Goal: Task Accomplishment & Management: Use online tool/utility

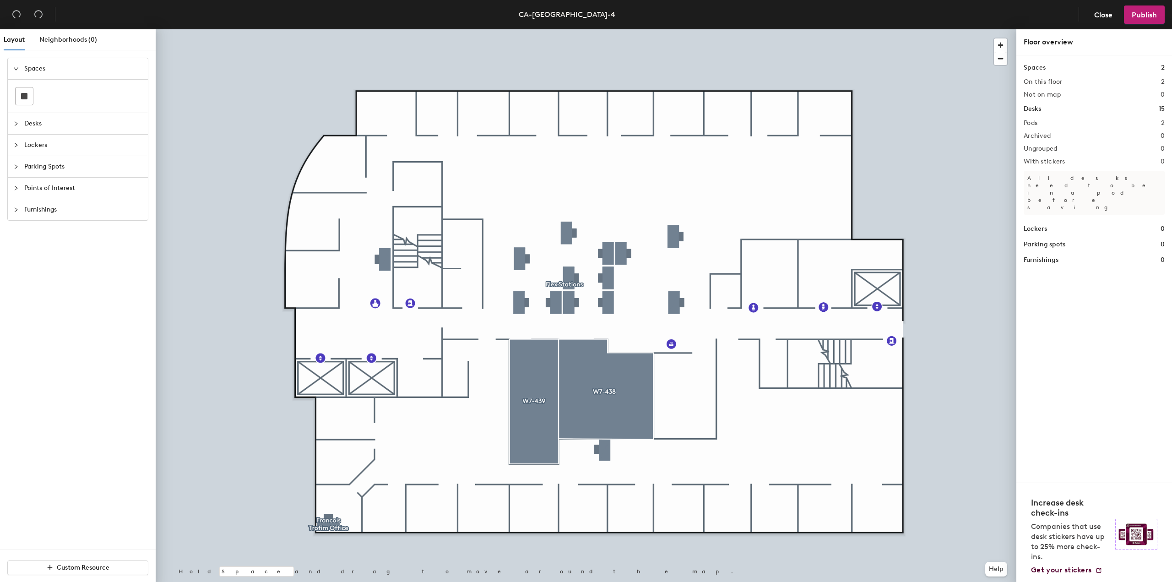
click at [38, 131] on span "Desks" at bounding box center [83, 123] width 118 height 21
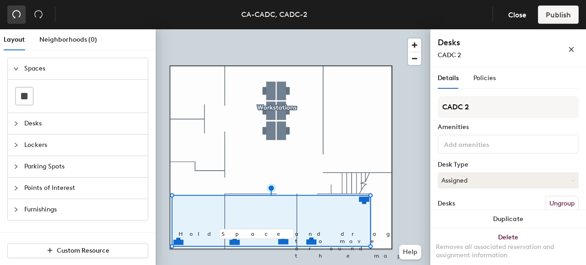
click at [18, 11] on icon "undo" at bounding box center [16, 14] width 9 height 9
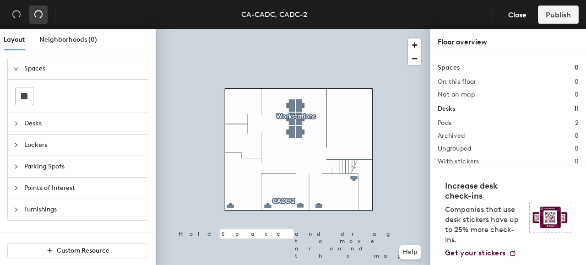
click at [37, 15] on icon "redo" at bounding box center [38, 14] width 9 height 9
click at [21, 38] on span "Layout" at bounding box center [14, 40] width 21 height 8
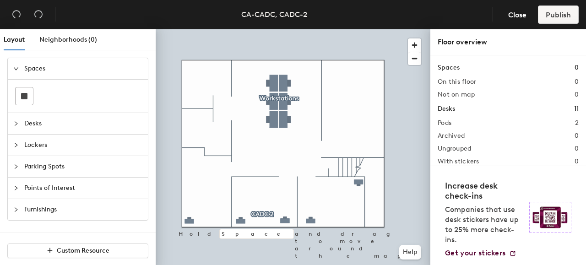
click at [25, 125] on span "Desks" at bounding box center [83, 123] width 118 height 21
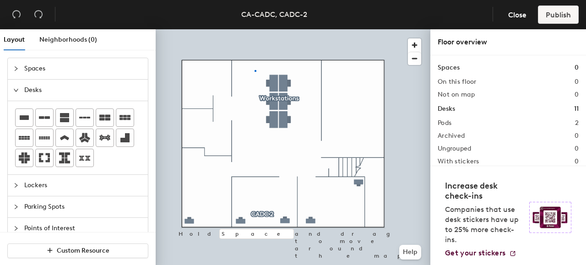
click at [255, 29] on div at bounding box center [293, 29] width 275 height 0
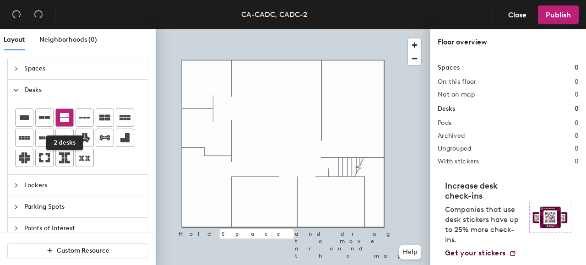
click at [65, 115] on icon at bounding box center [64, 117] width 9 height 9
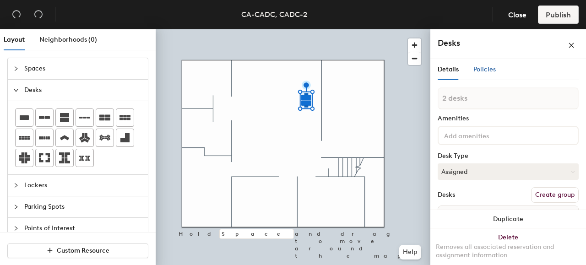
click at [484, 71] on span "Policies" at bounding box center [485, 69] width 22 height 8
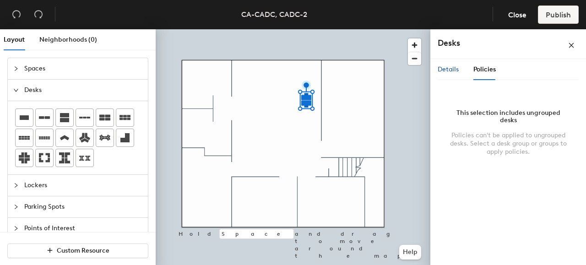
click at [450, 65] on div "Details" at bounding box center [448, 70] width 21 height 10
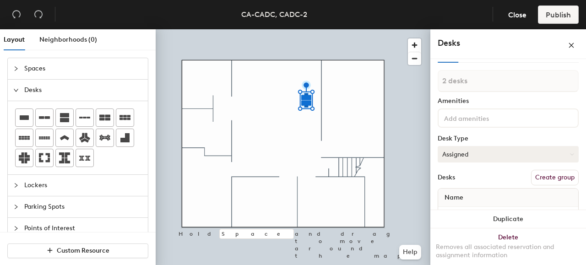
scroll to position [63, 0]
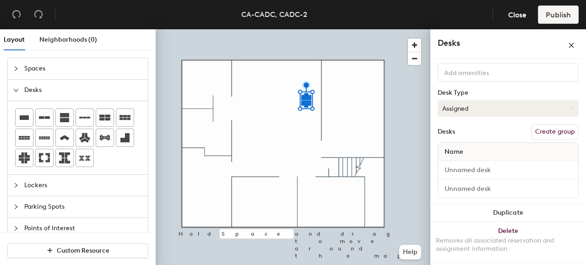
click at [534, 102] on button "Assigned" at bounding box center [508, 108] width 141 height 16
click at [507, 164] on div "Hoteled" at bounding box center [484, 165] width 92 height 14
click at [537, 136] on button "Create group" at bounding box center [555, 132] width 48 height 16
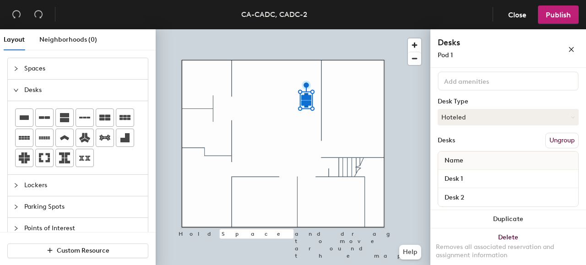
scroll to position [0, 0]
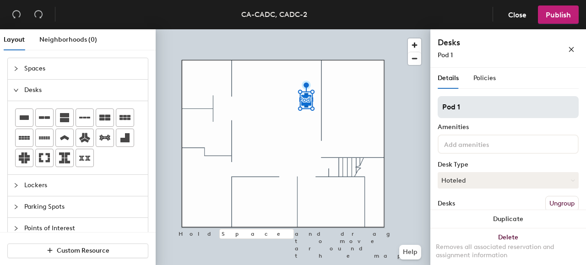
drag, startPoint x: 483, startPoint y: 109, endPoint x: 441, endPoint y: 110, distance: 42.6
click at [441, 110] on input "Pod 1" at bounding box center [508, 107] width 141 height 22
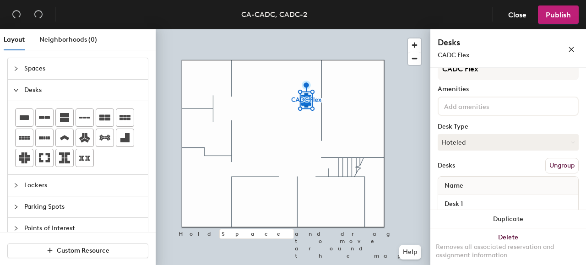
scroll to position [71, 0]
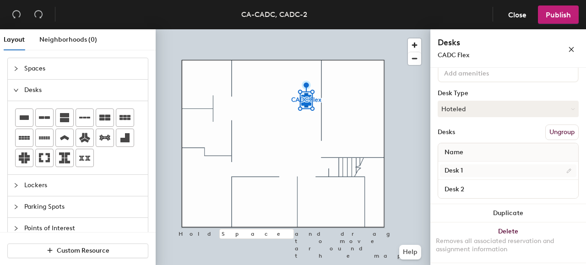
type input "CADC Flex"
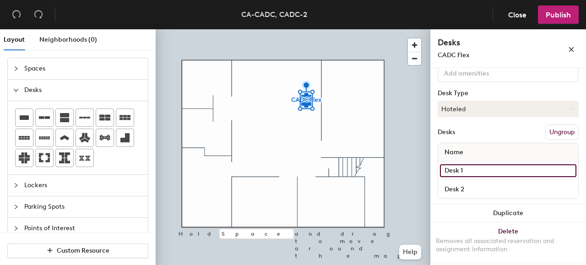
click at [491, 167] on input "Desk 1" at bounding box center [508, 170] width 136 height 13
type input "201 - E"
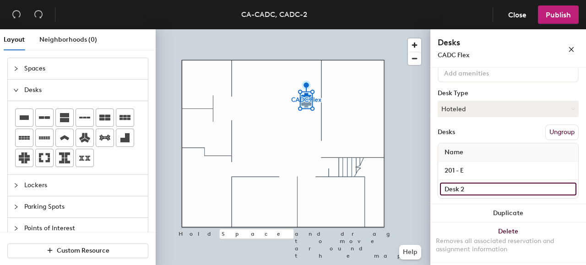
click at [485, 187] on input "Desk 2" at bounding box center [508, 189] width 136 height 13
type input "201 - D"
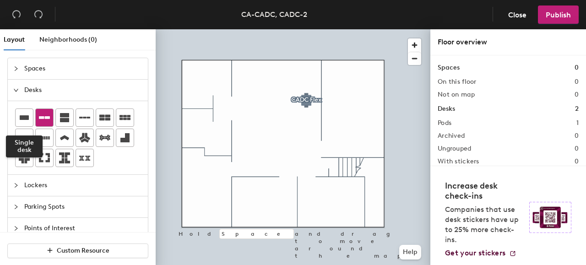
click at [29, 115] on div at bounding box center [24, 117] width 17 height 17
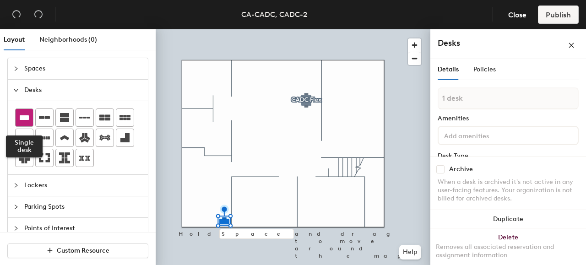
click at [26, 120] on icon at bounding box center [24, 117] width 11 height 11
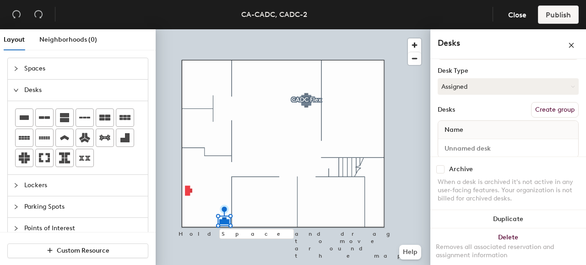
scroll to position [92, 0]
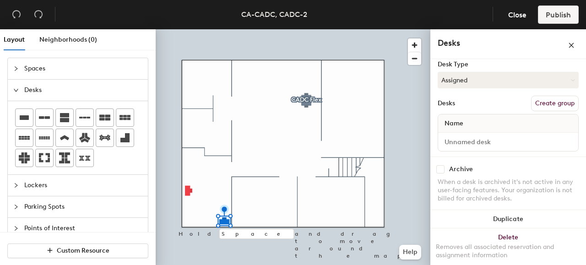
click at [548, 108] on button "Create group" at bounding box center [555, 104] width 48 height 16
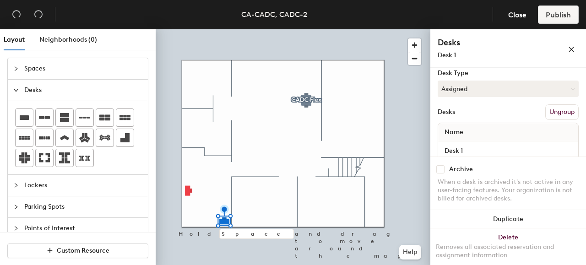
scroll to position [0, 0]
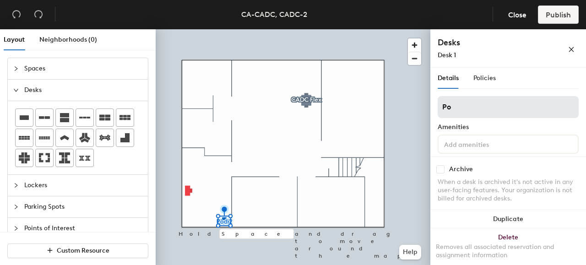
type input "P"
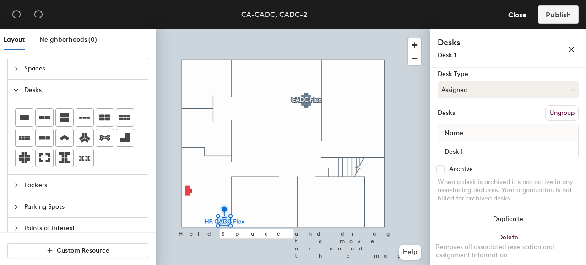
scroll to position [92, 0]
type input "HR CADC Flex"
click at [483, 89] on button "Assigned" at bounding box center [508, 89] width 141 height 16
click at [481, 141] on div "Hoteled" at bounding box center [484, 145] width 92 height 14
click at [473, 149] on input "Desk 1" at bounding box center [508, 150] width 136 height 13
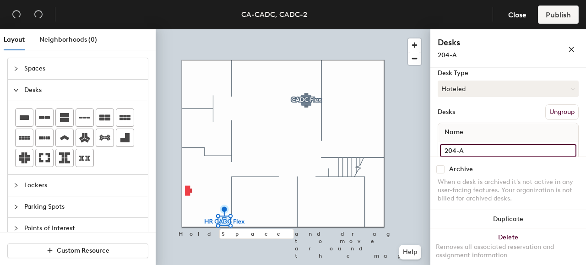
type input "204-A"
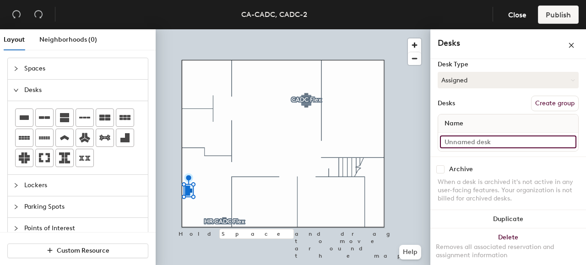
click at [456, 146] on input at bounding box center [508, 142] width 136 height 13
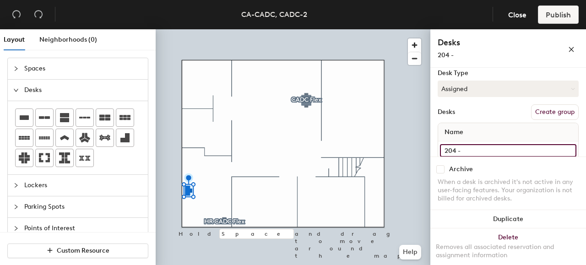
type input "204 - B"
click at [546, 114] on button "Create group" at bounding box center [555, 112] width 48 height 16
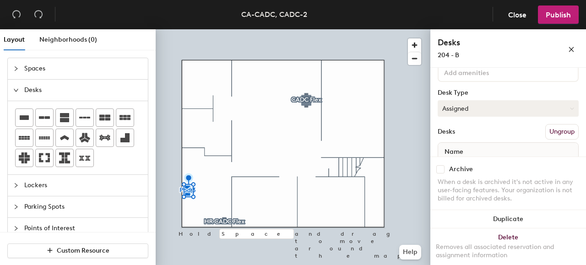
scroll to position [61, 0]
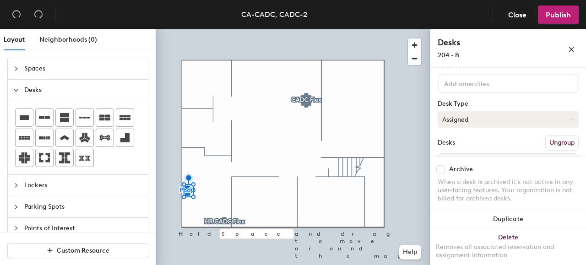
click at [470, 119] on button "Assigned" at bounding box center [508, 119] width 141 height 16
click at [481, 175] on div "Hoteled" at bounding box center [484, 176] width 92 height 14
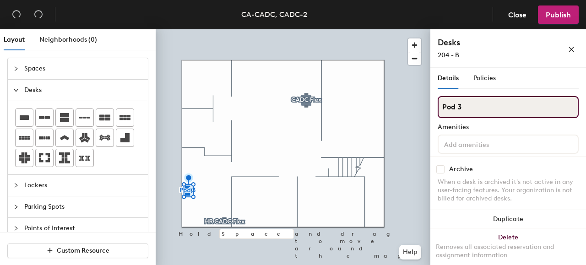
click at [471, 109] on input "Pod 3" at bounding box center [508, 107] width 141 height 22
type input "P"
type input "EHS/HR CADC Flex"
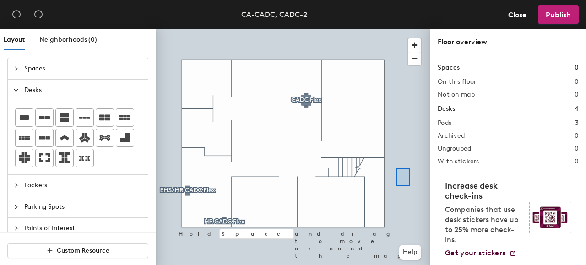
click at [397, 29] on div at bounding box center [293, 29] width 275 height 0
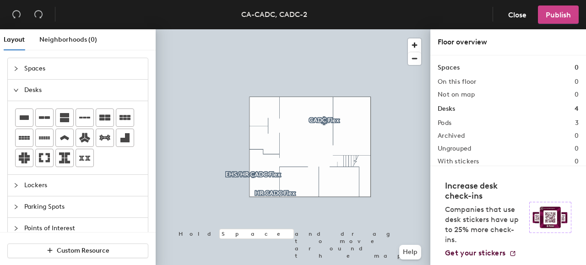
click at [566, 10] on button "Publish" at bounding box center [558, 14] width 41 height 18
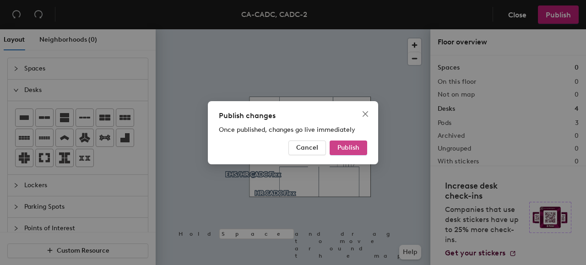
click at [359, 146] on span "Publish" at bounding box center [349, 148] width 22 height 8
